Goal: Browse casually

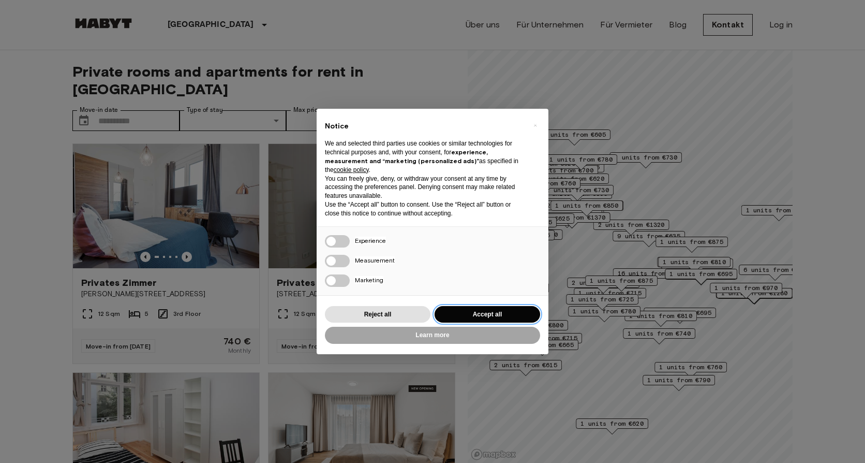
click at [475, 309] on button "Accept all" at bounding box center [488, 314] width 106 height 17
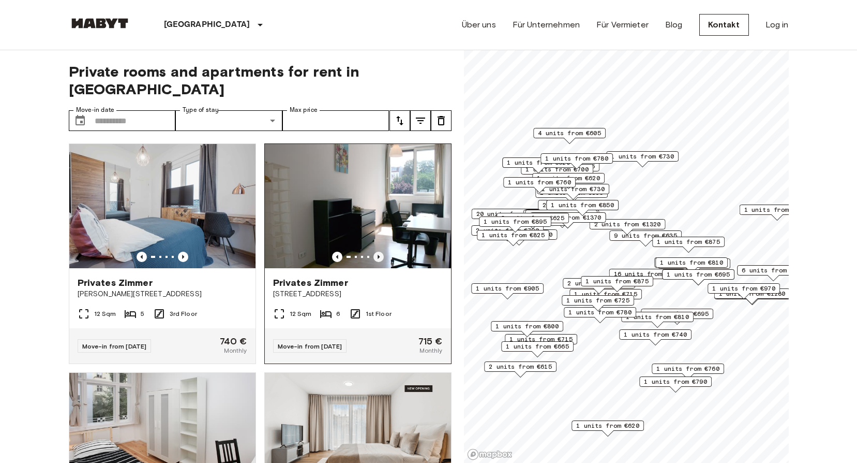
click at [378, 255] on icon "Previous image" at bounding box center [379, 257] width 2 height 4
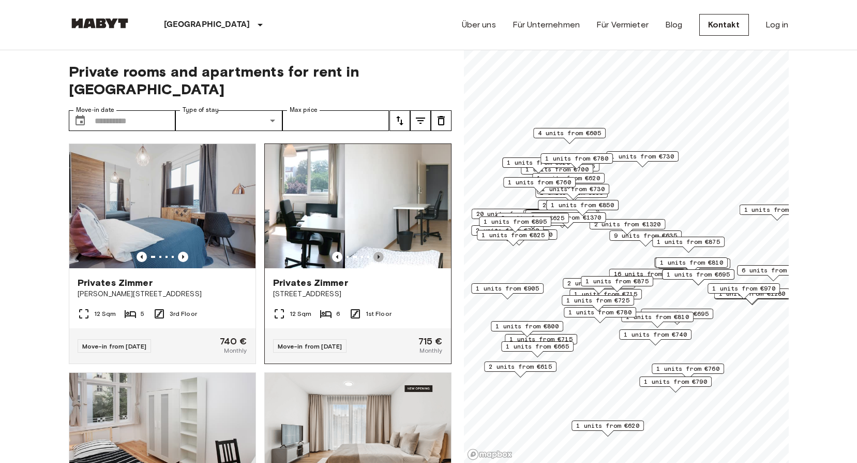
click at [378, 255] on icon "Previous image" at bounding box center [379, 257] width 2 height 4
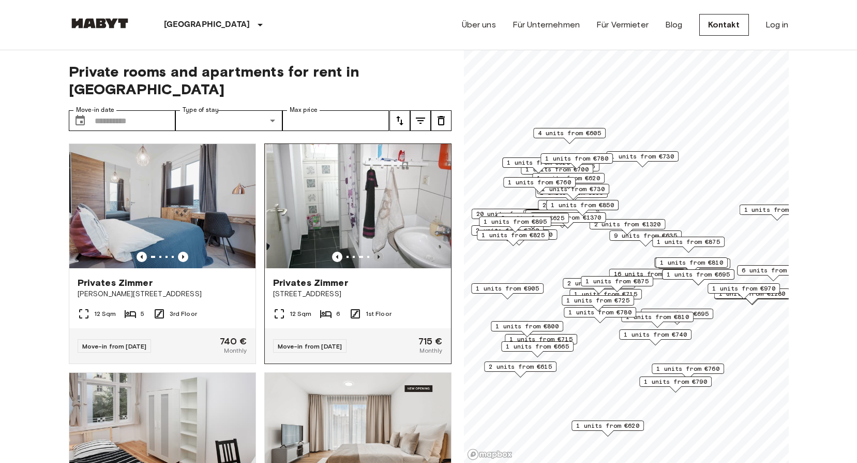
click at [378, 255] on icon "Previous image" at bounding box center [379, 257] width 2 height 4
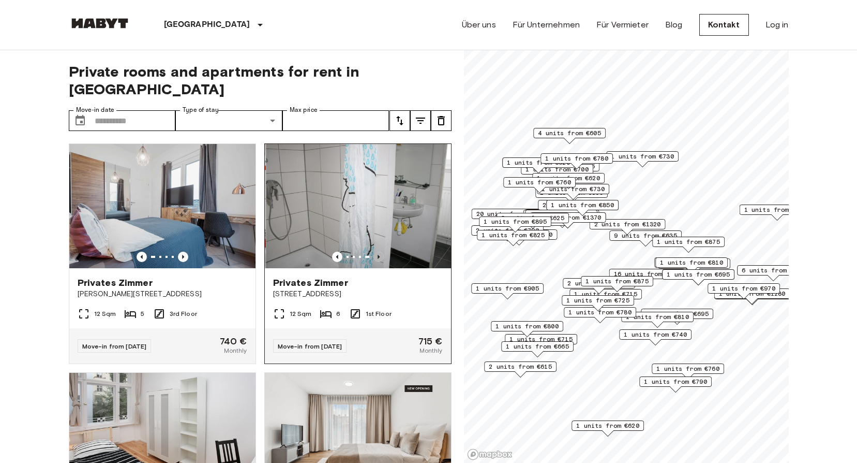
click at [378, 255] on icon "Previous image" at bounding box center [379, 257] width 2 height 4
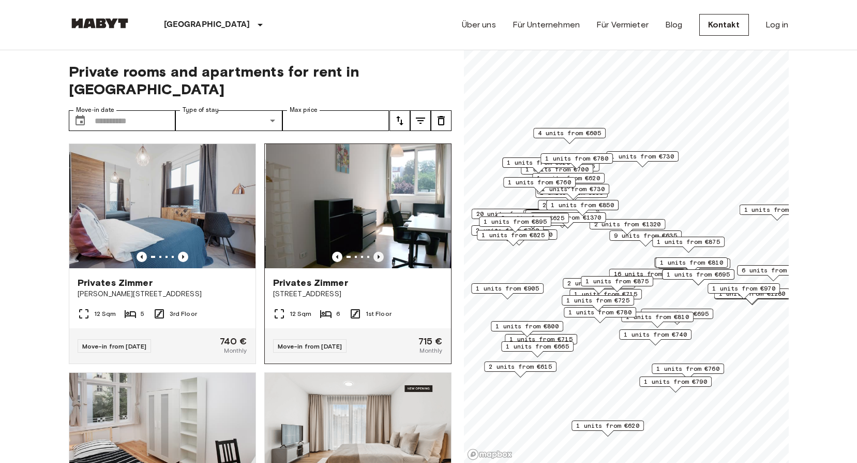
click at [378, 255] on icon "Previous image" at bounding box center [379, 257] width 2 height 4
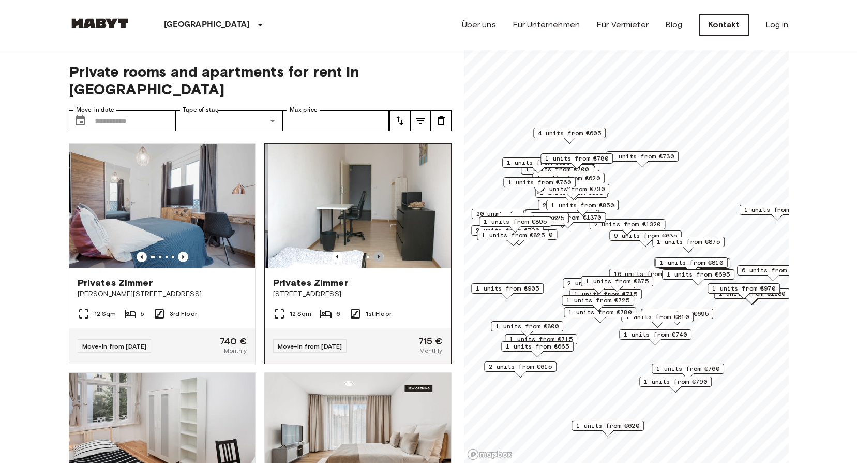
click at [378, 255] on icon "Previous image" at bounding box center [379, 257] width 2 height 4
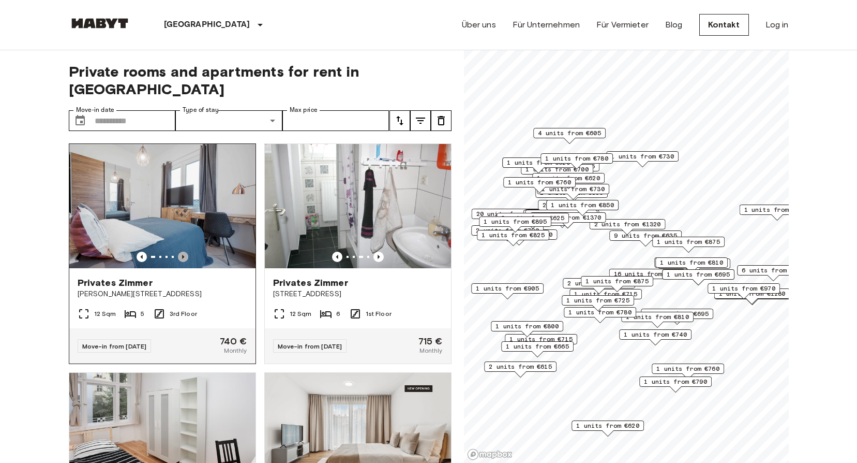
click at [182, 251] on icon "Previous image" at bounding box center [183, 256] width 10 height 10
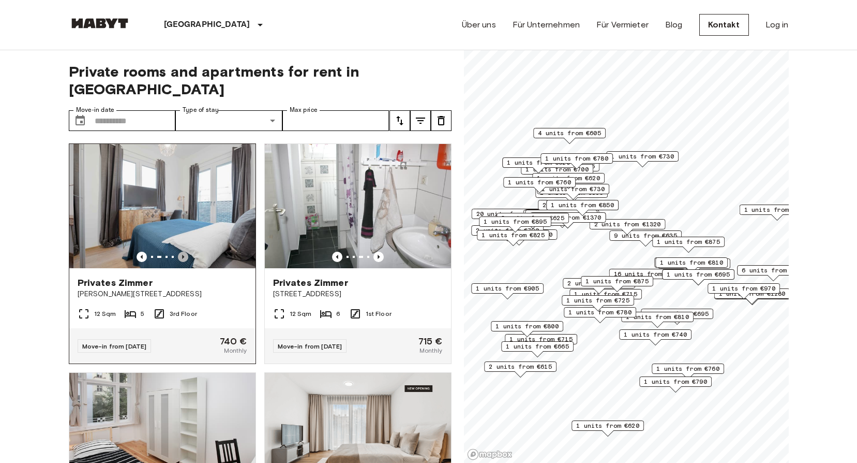
click at [182, 251] on icon "Previous image" at bounding box center [183, 256] width 10 height 10
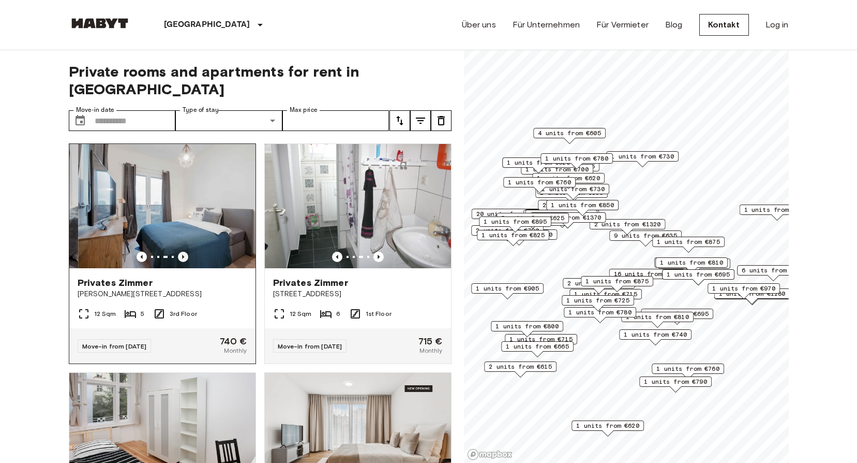
click at [182, 251] on icon "Previous image" at bounding box center [183, 256] width 10 height 10
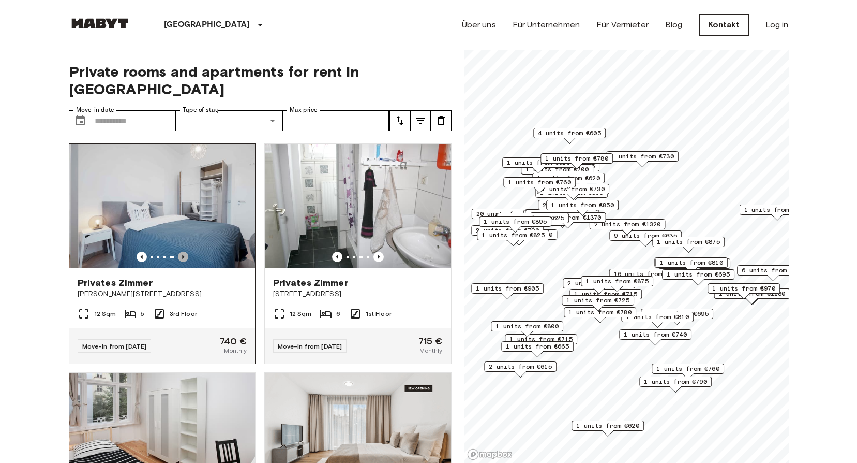
click at [182, 251] on icon "Previous image" at bounding box center [183, 256] width 10 height 10
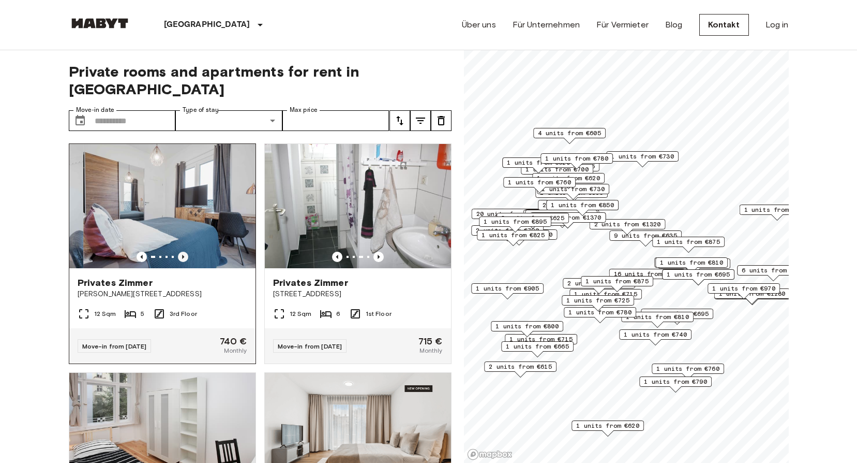
click at [182, 251] on icon "Previous image" at bounding box center [183, 256] width 10 height 10
